Goal: Information Seeking & Learning: Learn about a topic

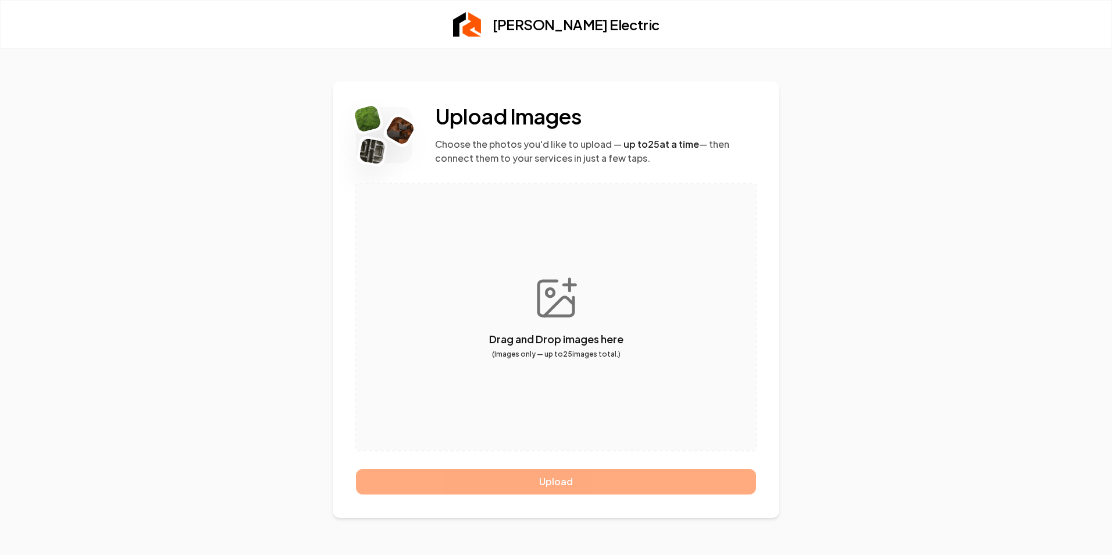
drag, startPoint x: 683, startPoint y: 5, endPoint x: 823, endPoint y: 43, distance: 145.9
click at [823, 43] on div "Drummond Electric" at bounding box center [556, 25] width 744 height 48
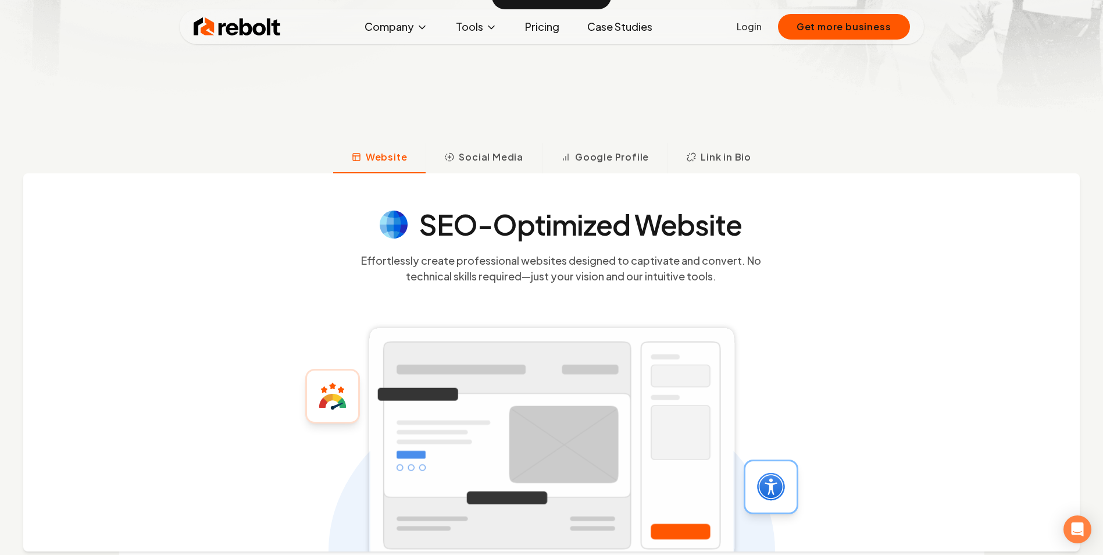
scroll to position [58, 0]
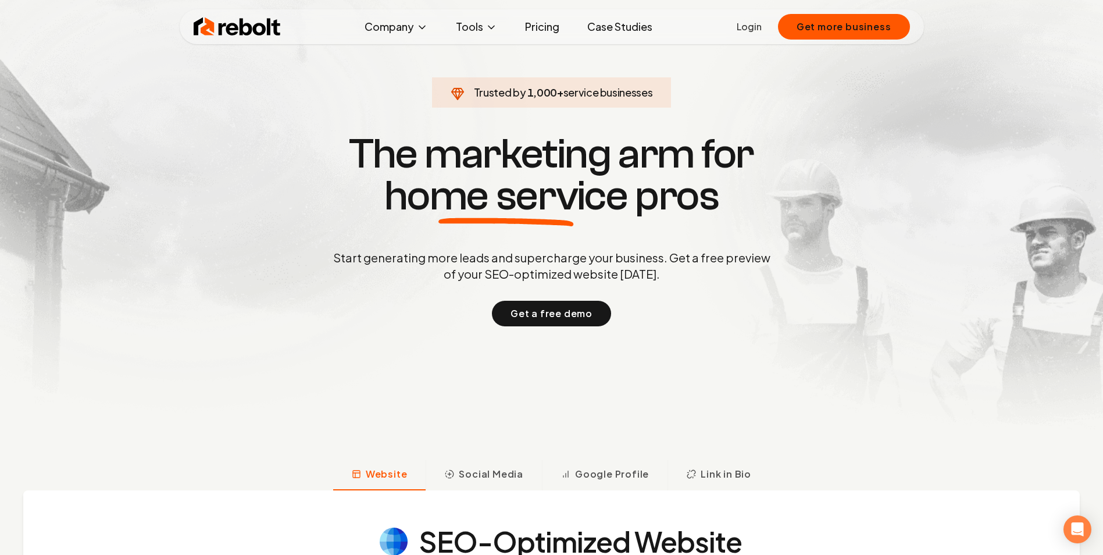
click at [634, 28] on link "Case Studies" at bounding box center [620, 26] width 84 height 23
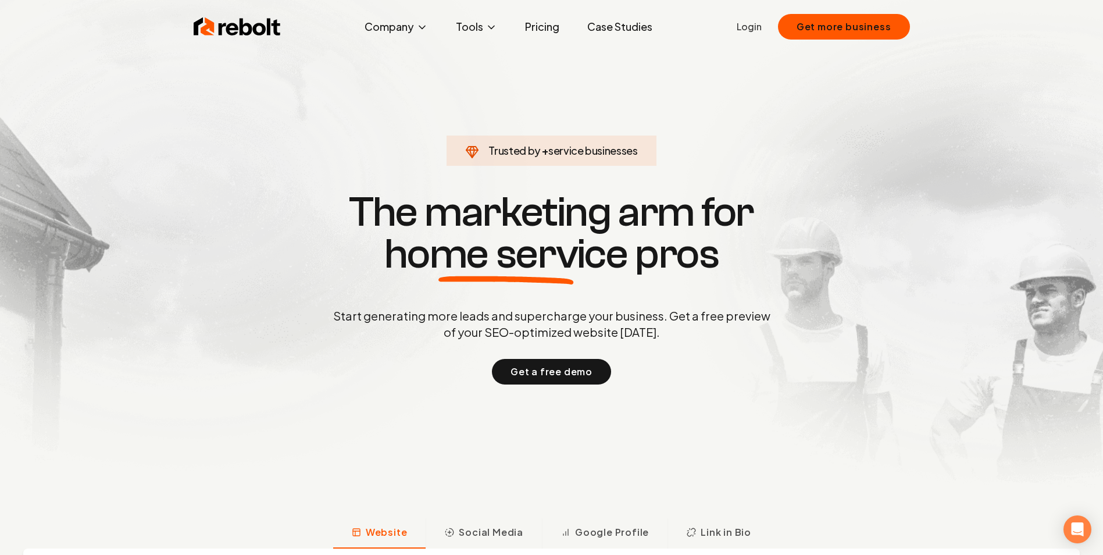
scroll to position [6, 0]
